Goal: Transaction & Acquisition: Book appointment/travel/reservation

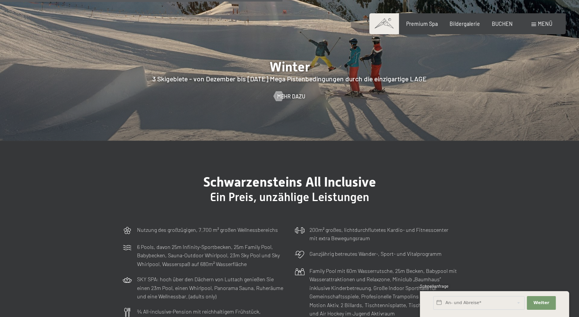
scroll to position [1818, 0]
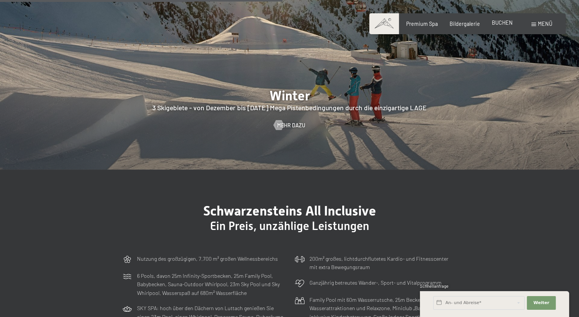
click at [510, 21] on span "BUCHEN" at bounding box center [502, 22] width 21 height 6
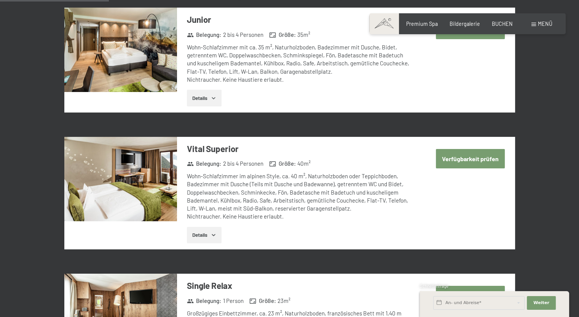
scroll to position [481, 0]
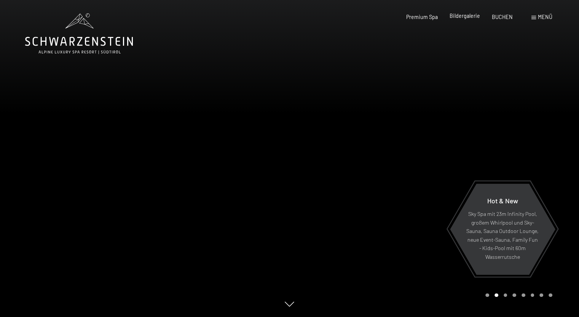
click at [467, 14] on span "Bildergalerie" at bounding box center [465, 16] width 30 height 6
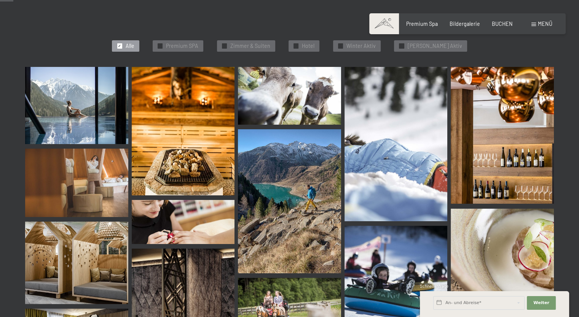
scroll to position [191, 0]
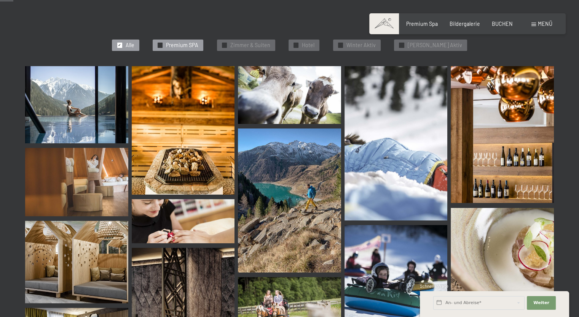
click at [198, 45] on span "Premium SPA" at bounding box center [182, 45] width 32 height 8
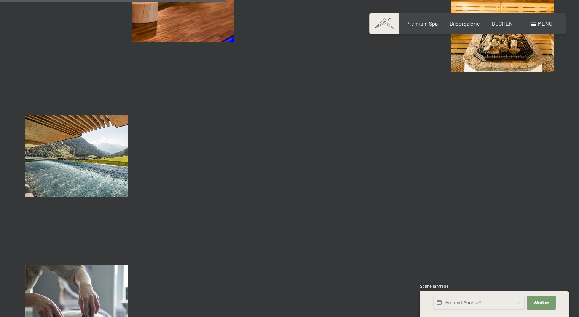
scroll to position [519, 0]
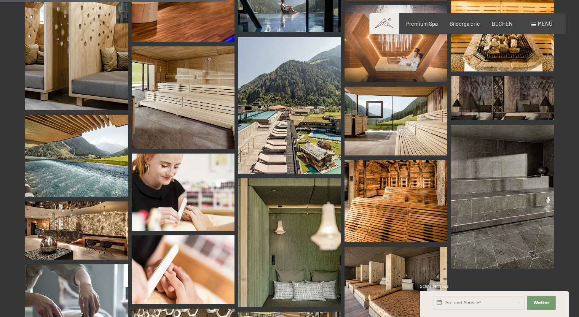
click at [300, 143] on img at bounding box center [289, 105] width 103 height 137
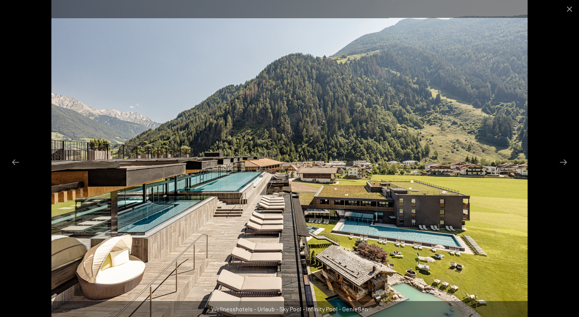
scroll to position [640, 0]
click at [568, 155] on button "Next slide" at bounding box center [563, 162] width 16 height 15
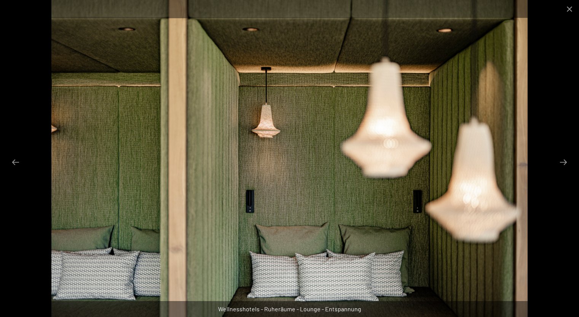
click at [550, 171] on div at bounding box center [289, 158] width 579 height 317
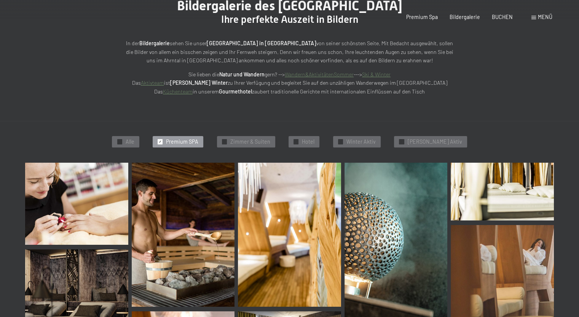
scroll to position [0, 0]
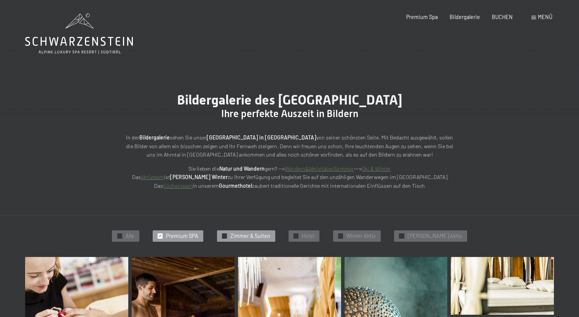
click at [268, 239] on span "Zimmer & Suiten" at bounding box center [250, 237] width 40 height 8
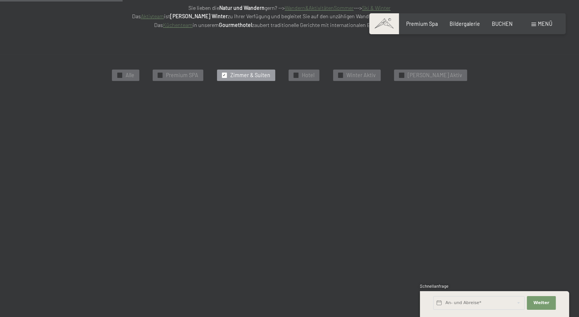
scroll to position [162, 0]
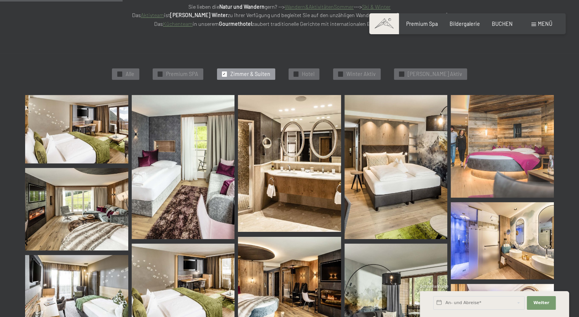
click at [408, 203] on img at bounding box center [396, 167] width 103 height 144
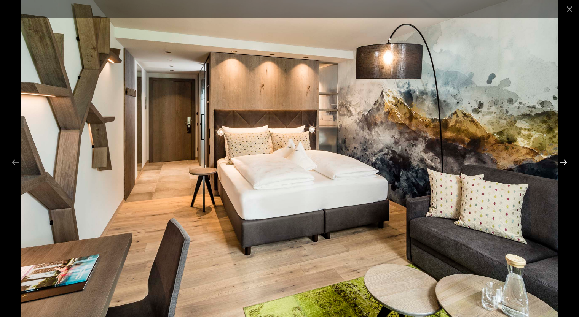
click at [566, 161] on button "Next slide" at bounding box center [563, 162] width 16 height 15
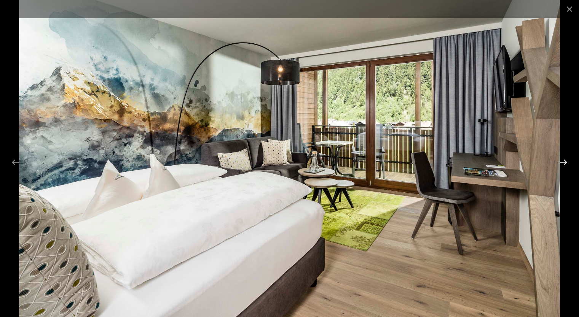
click at [559, 164] on button "Next slide" at bounding box center [563, 162] width 16 height 15
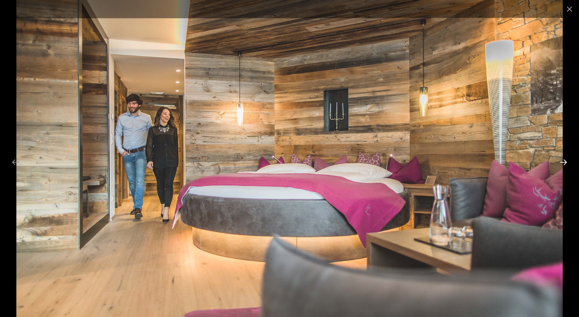
click at [562, 164] on button "Next slide" at bounding box center [563, 162] width 16 height 15
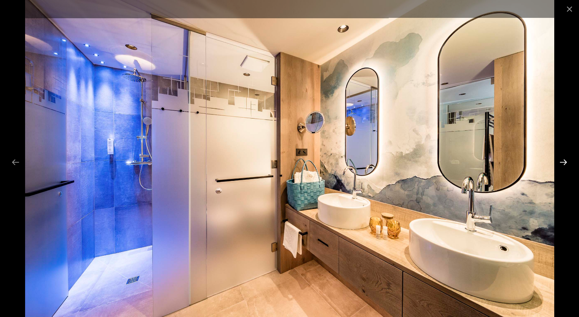
click at [560, 167] on button "Next slide" at bounding box center [563, 162] width 16 height 15
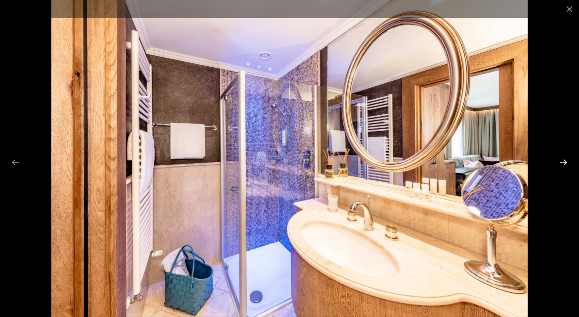
click at [559, 166] on button "Next slide" at bounding box center [563, 162] width 16 height 15
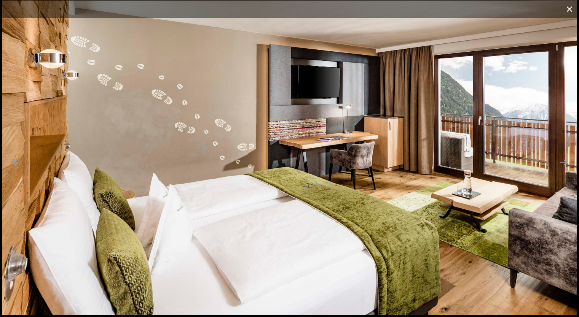
click at [566, 9] on button "Close gallery" at bounding box center [569, 9] width 19 height 18
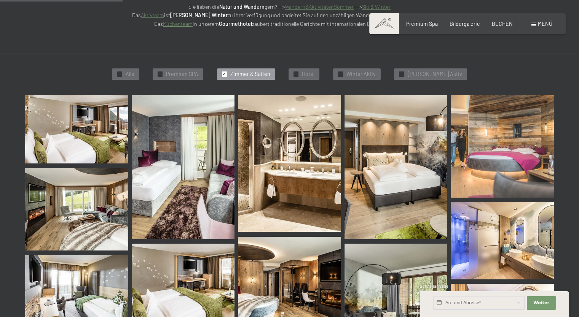
click at [511, 171] on img at bounding box center [502, 146] width 103 height 103
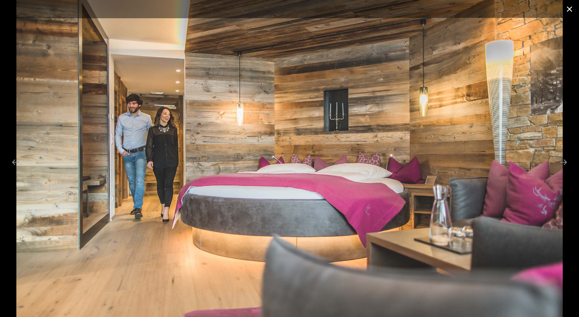
click at [561, 11] on button "Close gallery" at bounding box center [569, 9] width 19 height 18
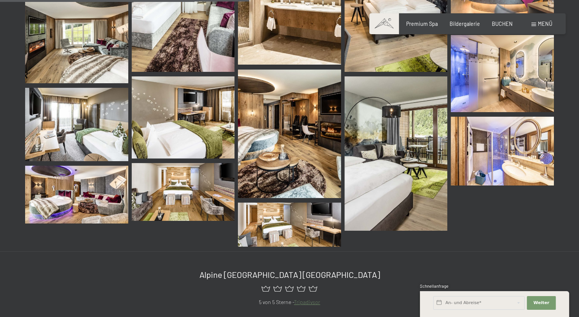
scroll to position [330, 0]
click at [85, 215] on img at bounding box center [76, 195] width 103 height 58
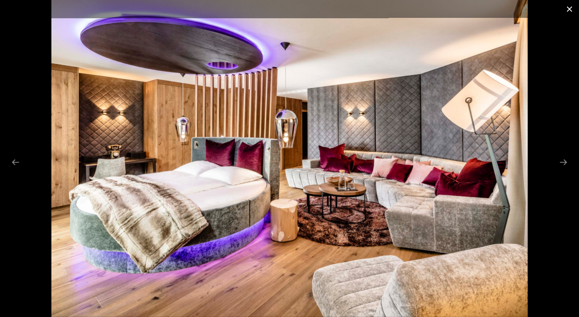
click at [568, 5] on button "Close gallery" at bounding box center [569, 9] width 19 height 18
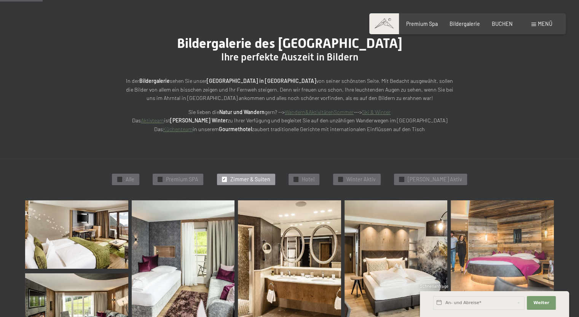
scroll to position [56, 0]
click at [429, 23] on span "Premium Spa" at bounding box center [422, 22] width 32 height 6
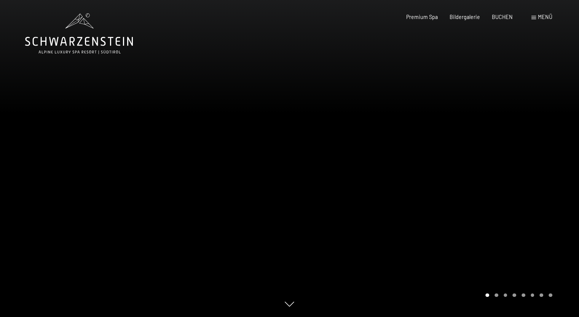
click at [503, 14] on span "BUCHEN" at bounding box center [502, 17] width 21 height 6
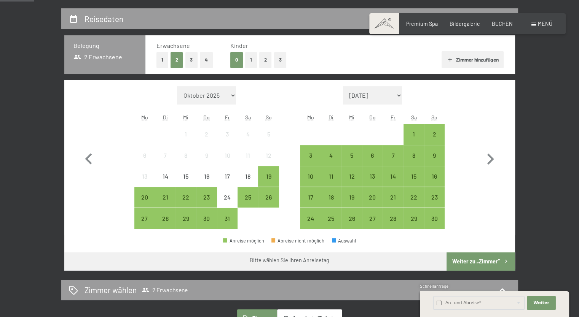
scroll to position [152, 0]
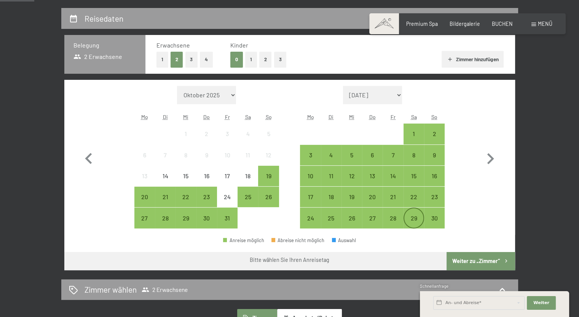
click at [417, 221] on div "29" at bounding box center [413, 224] width 19 height 19
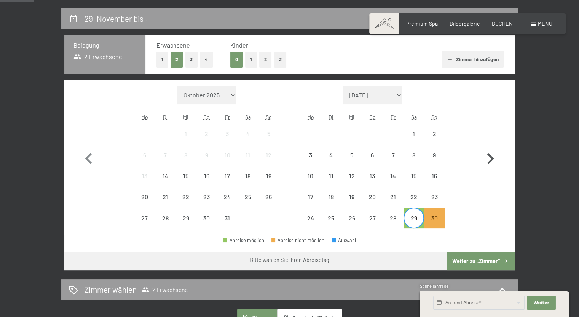
click at [493, 153] on icon "button" at bounding box center [490, 159] width 22 height 22
select select "[DATE]"
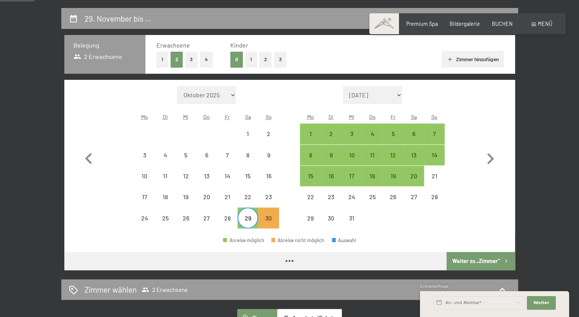
select select "[DATE]"
click at [374, 132] on div "4" at bounding box center [372, 140] width 19 height 19
select select "[DATE]"
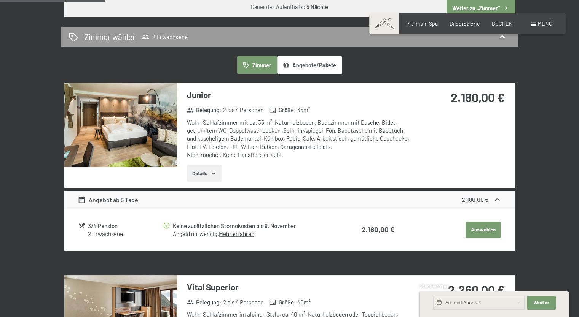
scroll to position [405, 0]
click at [315, 67] on button "Angebote/Pakete" at bounding box center [309, 65] width 65 height 18
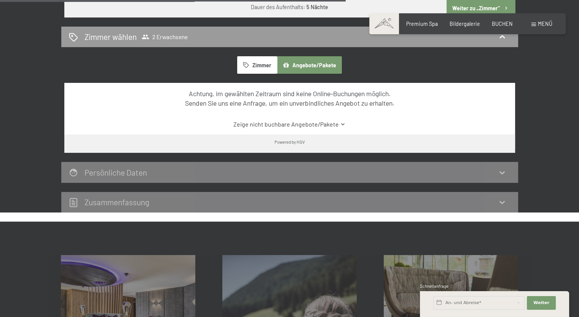
scroll to position [527, 0]
